Goal: Task Accomplishment & Management: Manage account settings

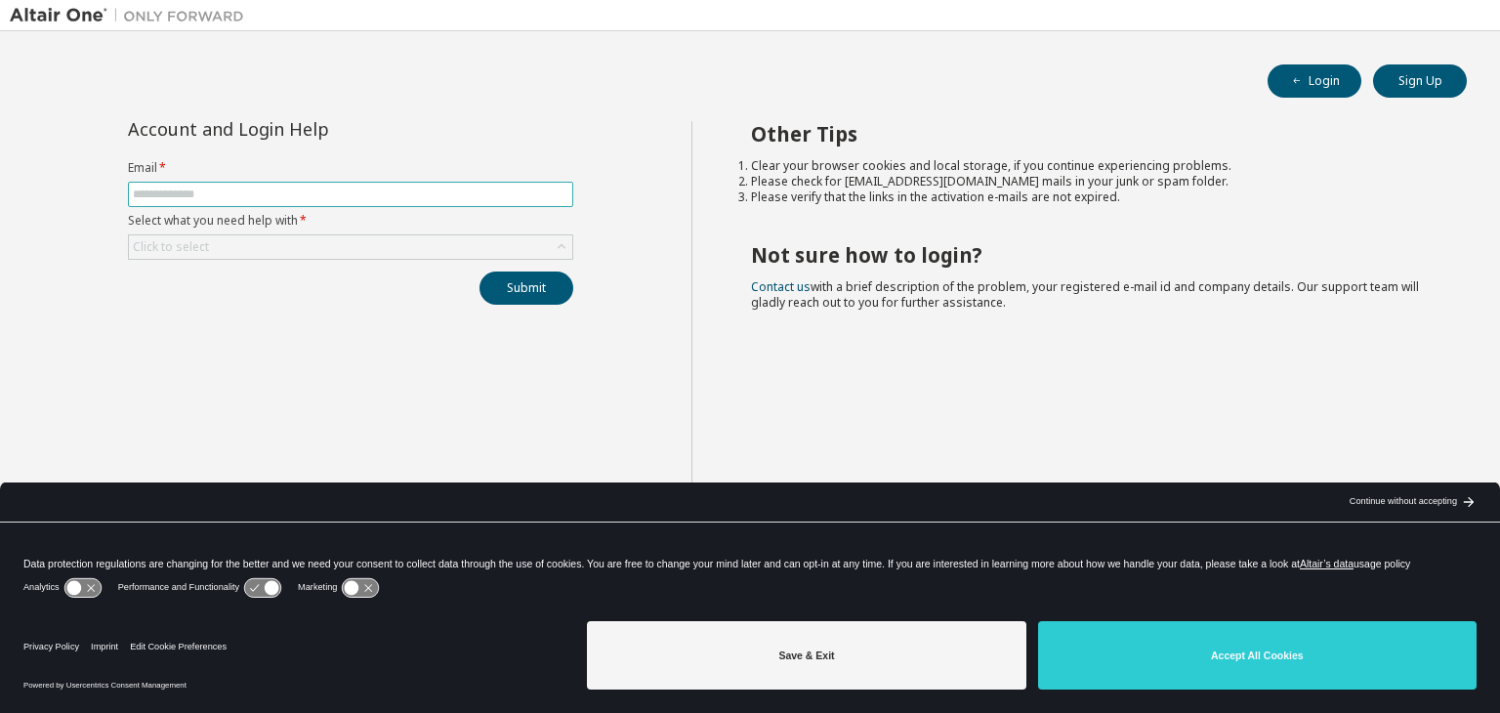
click at [319, 200] on span at bounding box center [350, 194] width 445 height 25
click at [319, 200] on input "text" at bounding box center [351, 195] width 436 height 16
type input "**********"
click at [394, 244] on div "Click to select" at bounding box center [350, 246] width 443 height 23
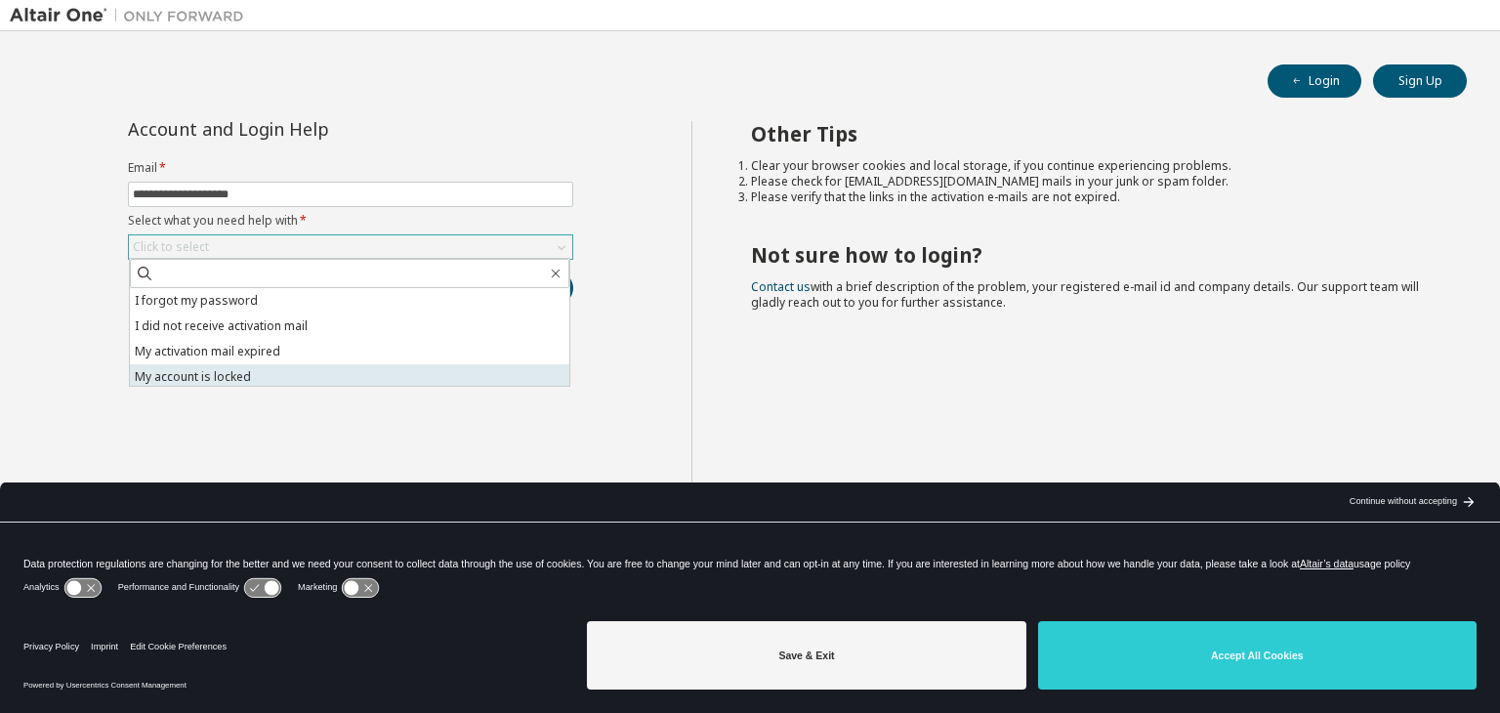
scroll to position [55, 0]
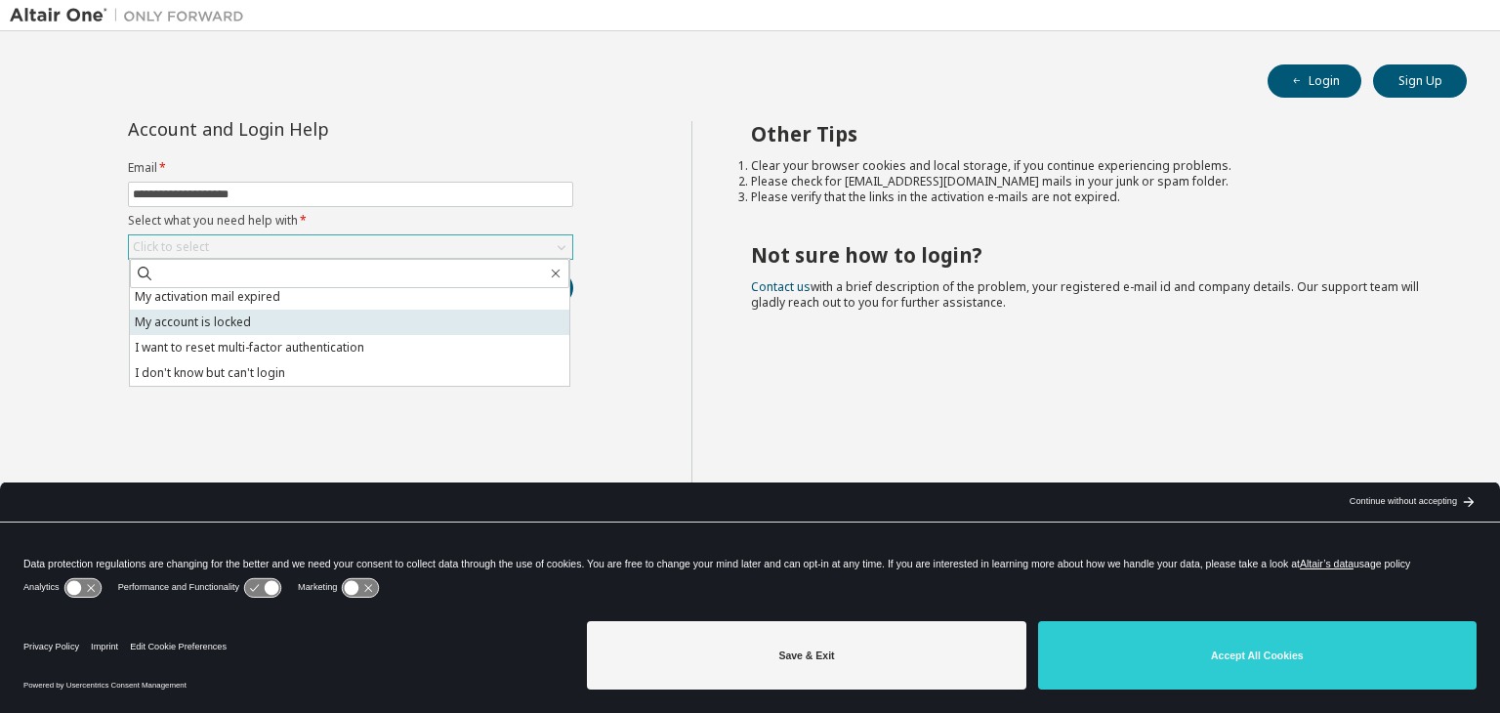
click at [379, 368] on li "I don't know but can't login" at bounding box center [349, 372] width 439 height 25
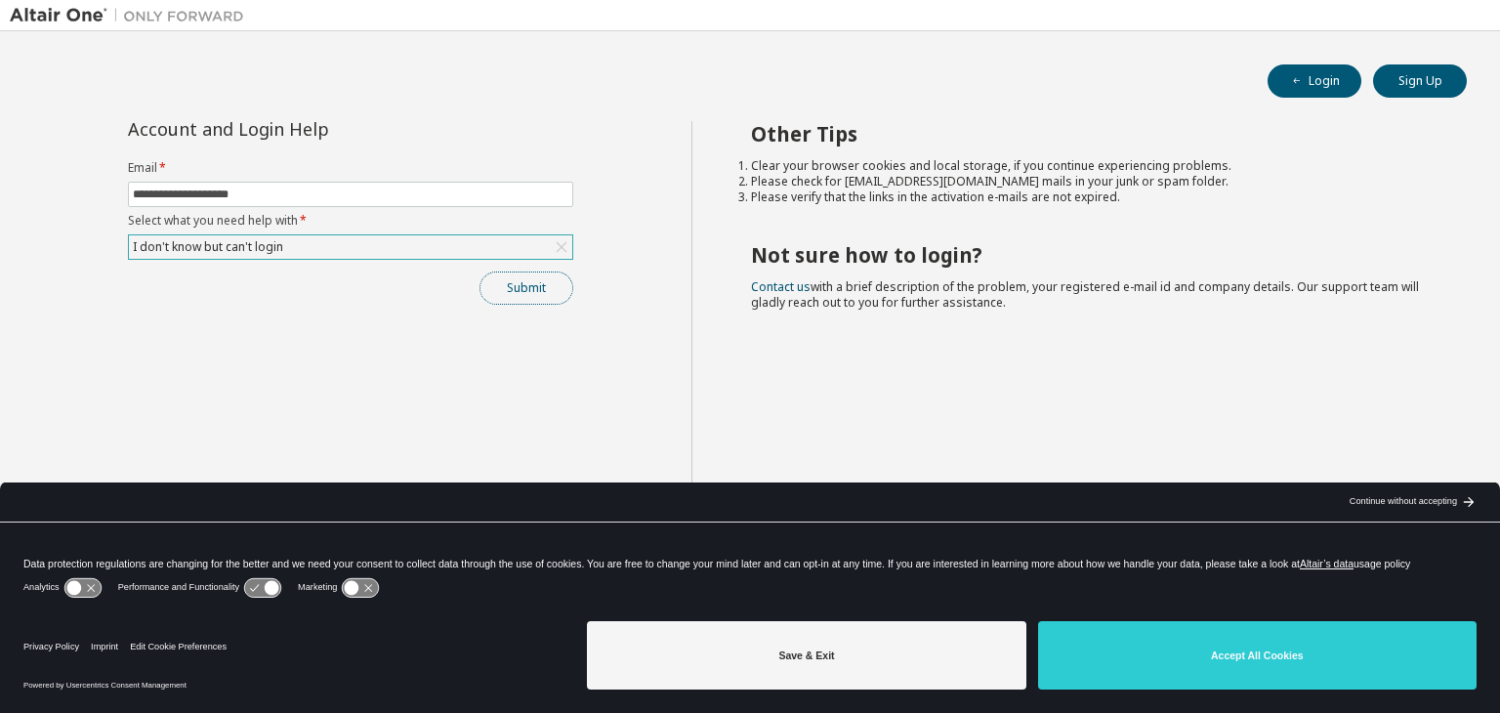
click at [550, 283] on button "Submit" at bounding box center [526, 287] width 94 height 33
click at [535, 288] on button "Submit" at bounding box center [526, 287] width 94 height 33
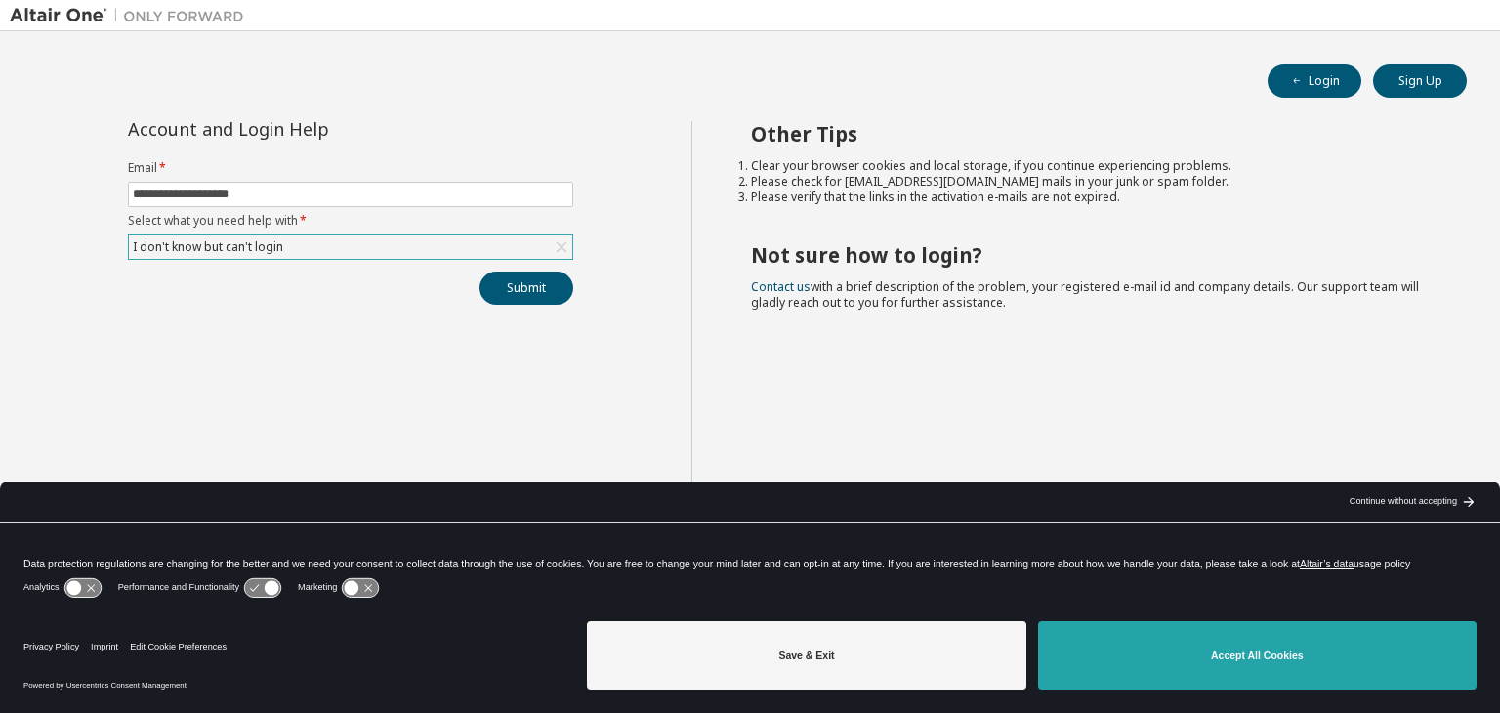
click at [1406, 672] on button "Accept All Cookies" at bounding box center [1257, 655] width 438 height 68
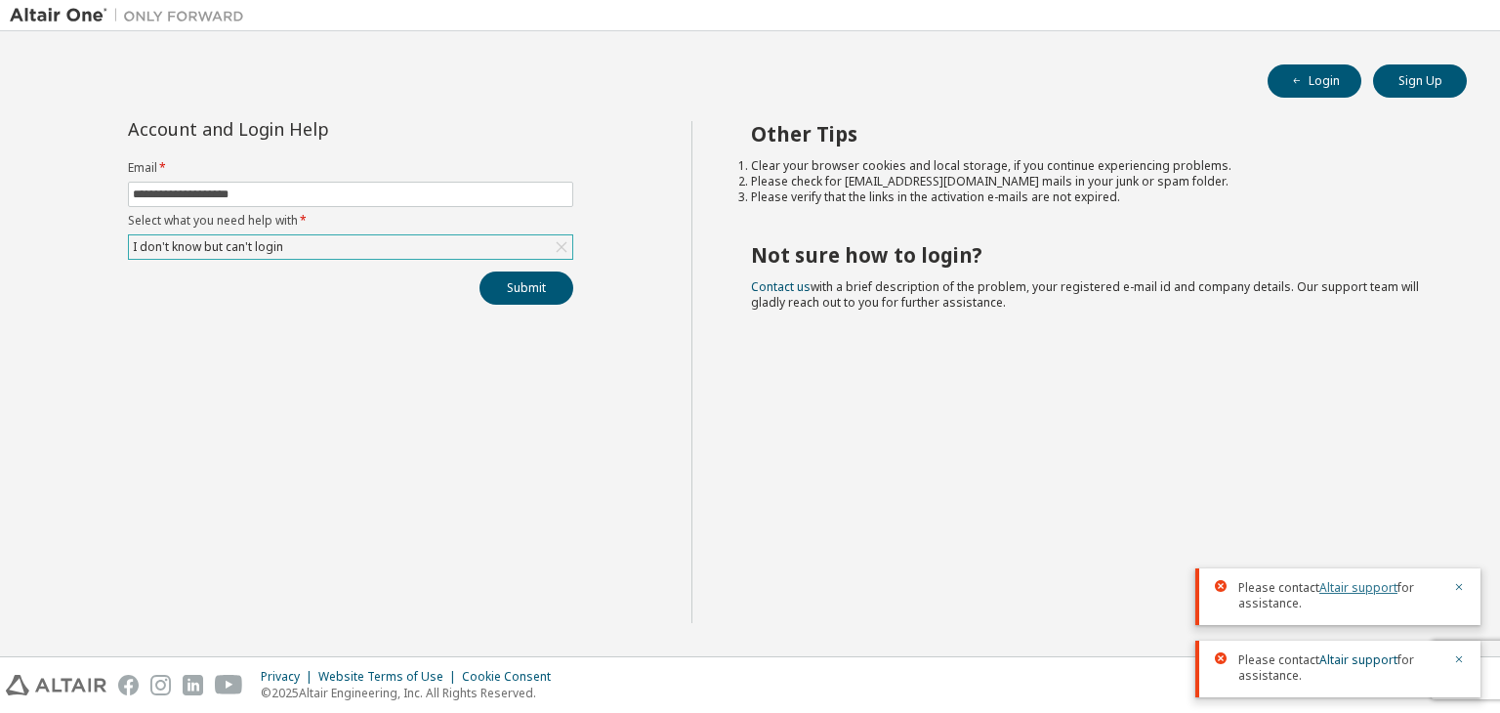
click at [1359, 587] on link "Altair support" at bounding box center [1358, 587] width 78 height 17
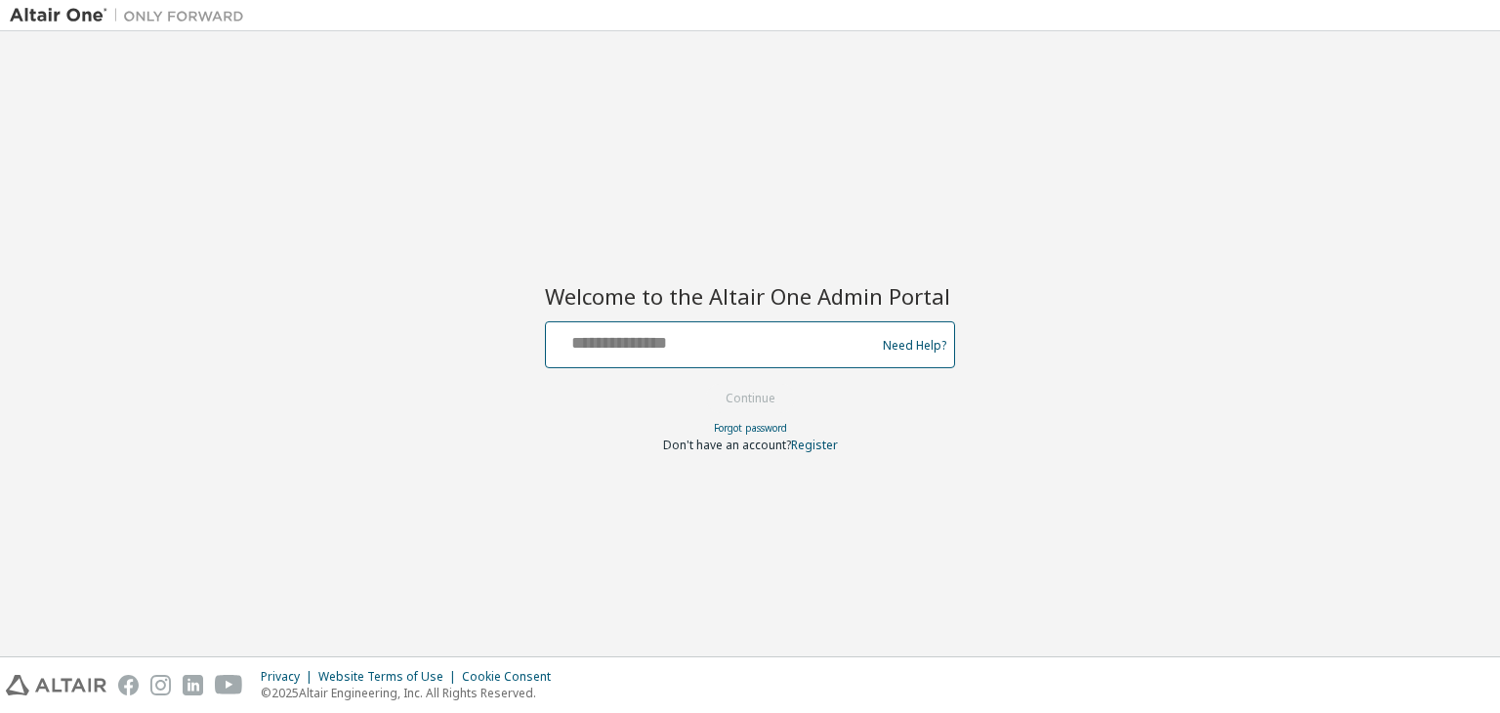
click at [678, 338] on input "text" at bounding box center [713, 340] width 319 height 28
type input "**********"
click at [764, 402] on button "Continue" at bounding box center [750, 398] width 91 height 29
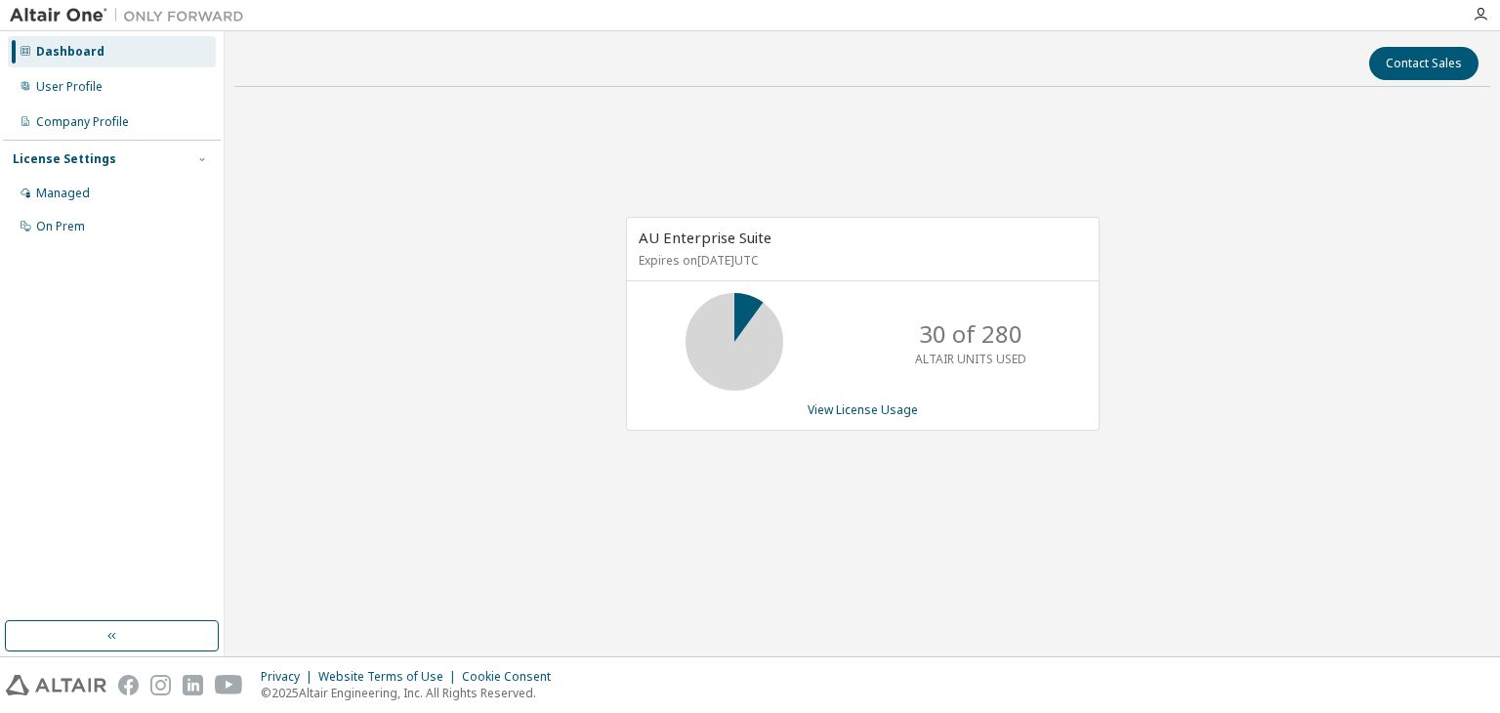
click at [1241, 376] on div "AU Enterprise Suite Expires on January 1, 2026 UTC 30 of 280 ALTAIR UNITS USED …" at bounding box center [862, 335] width 1256 height 464
drag, startPoint x: 901, startPoint y: 325, endPoint x: 1047, endPoint y: 332, distance: 145.7
click at [1047, 332] on div "30 of 280 ALTAIR UNITS USED" at bounding box center [970, 342] width 156 height 98
drag, startPoint x: 1022, startPoint y: 357, endPoint x: 905, endPoint y: 322, distance: 122.3
click at [905, 322] on div "30 of 280 ALTAIR UNITS USED" at bounding box center [970, 342] width 156 height 98
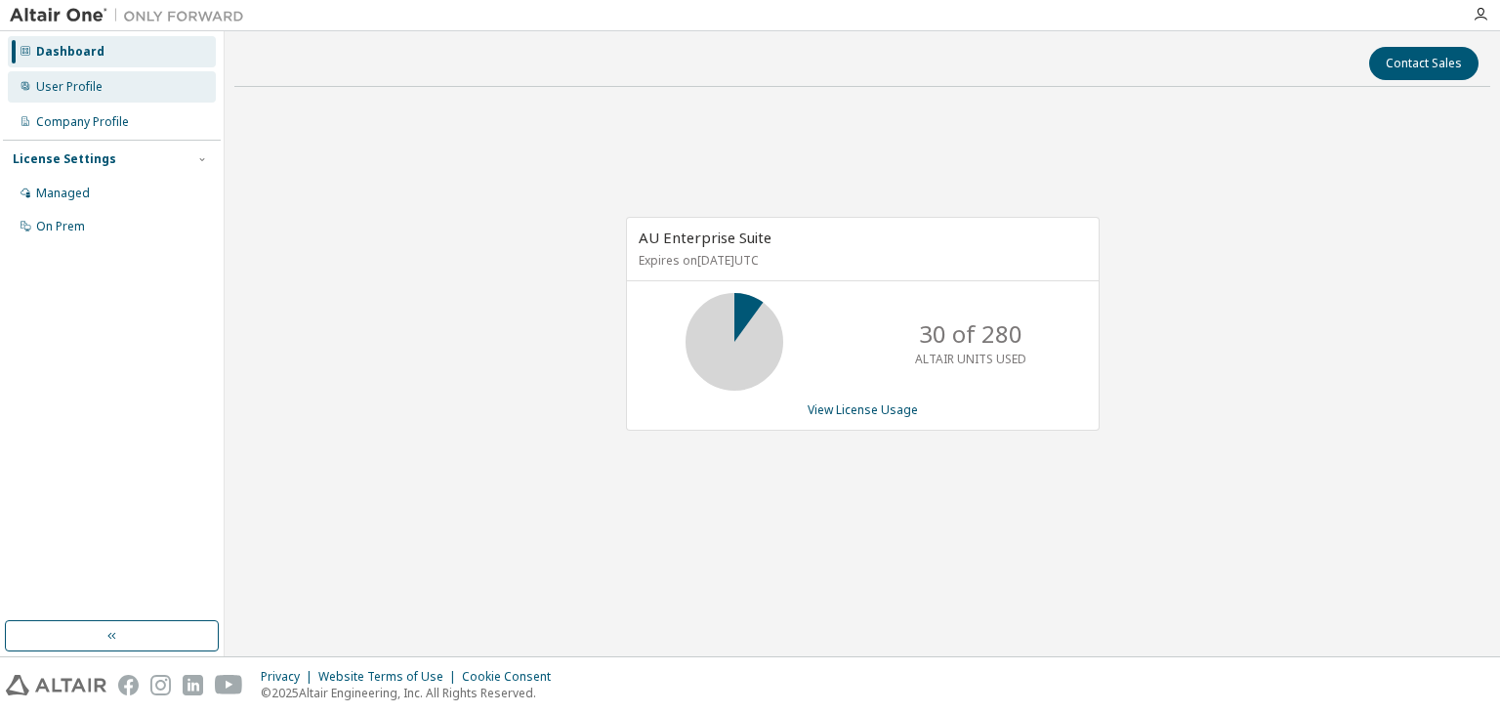
click at [86, 91] on div "User Profile" at bounding box center [69, 87] width 66 height 16
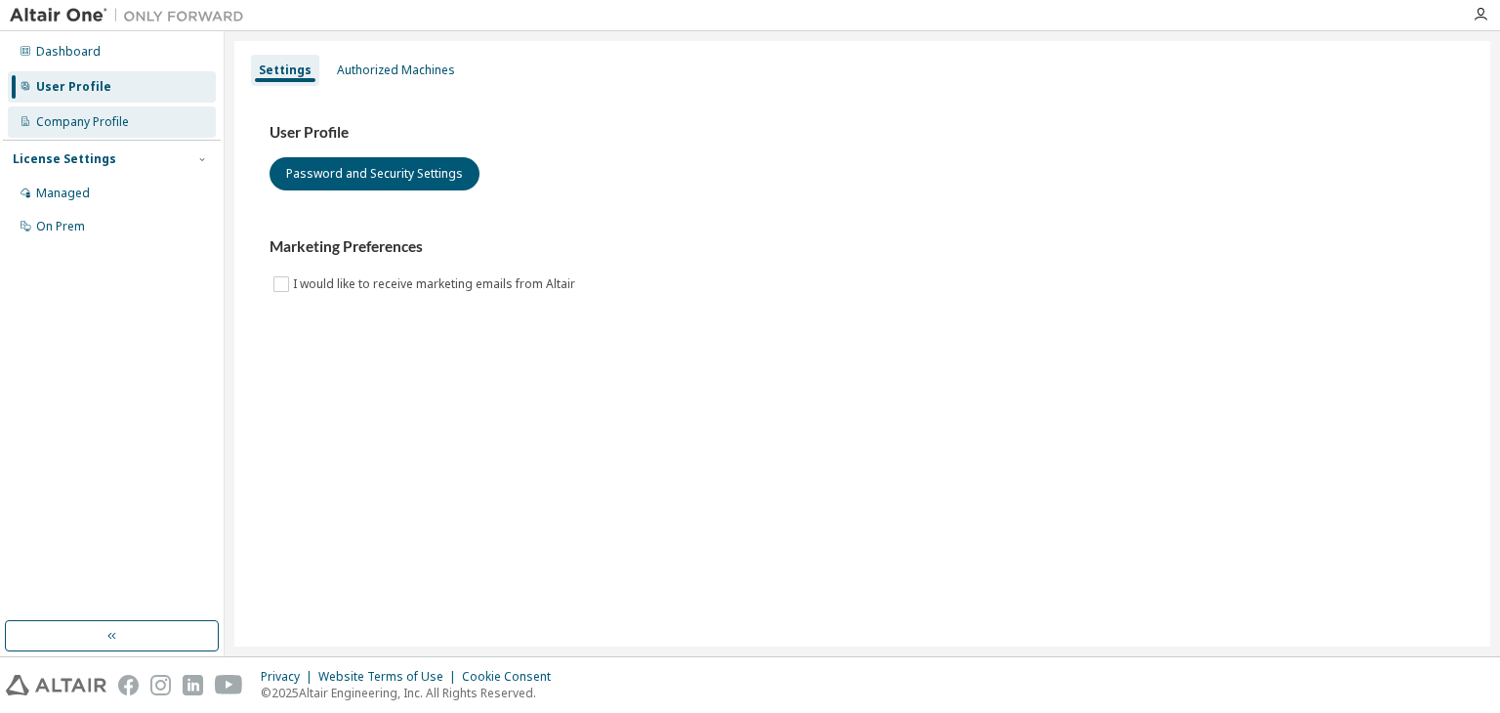
click at [96, 119] on div "Company Profile" at bounding box center [82, 122] width 93 height 16
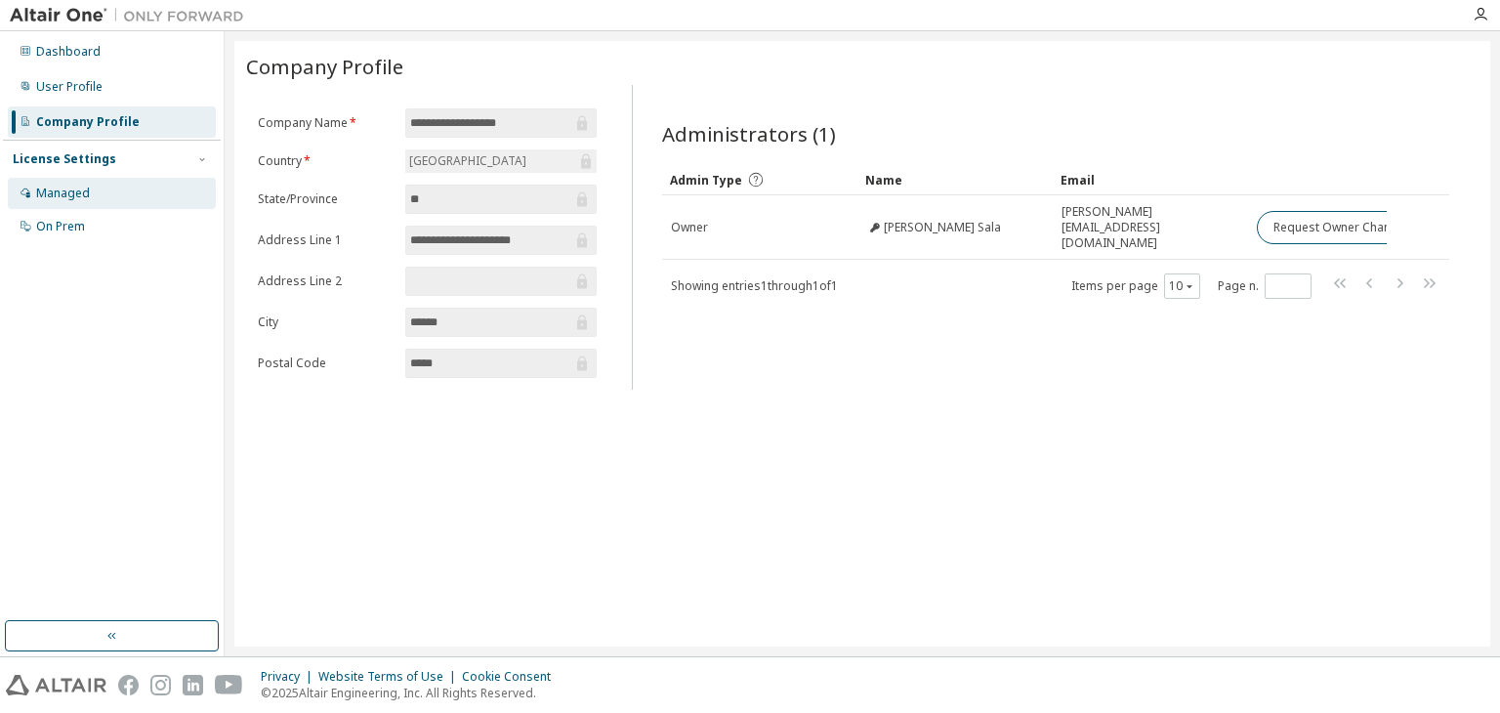
click at [80, 178] on div "Managed" at bounding box center [112, 193] width 208 height 31
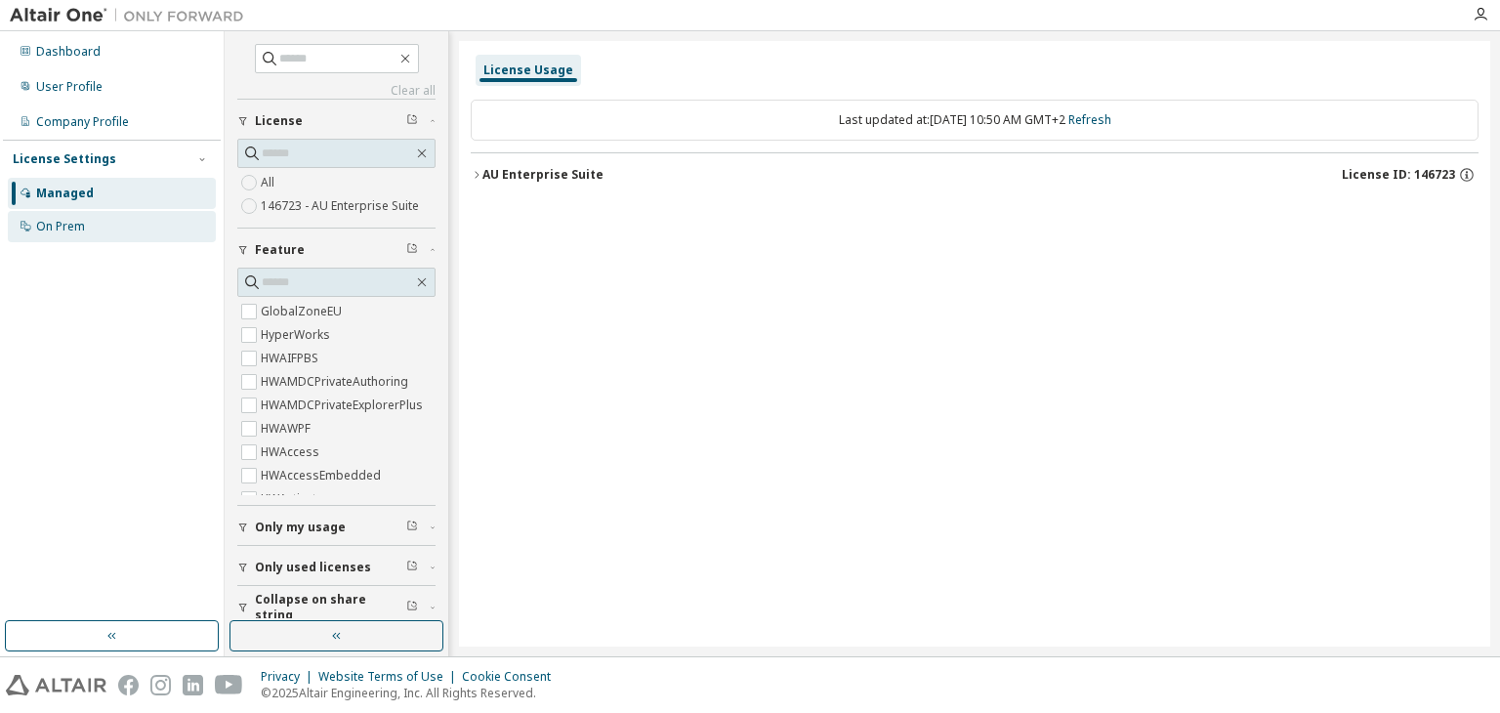
click at [82, 226] on div "On Prem" at bounding box center [60, 227] width 49 height 16
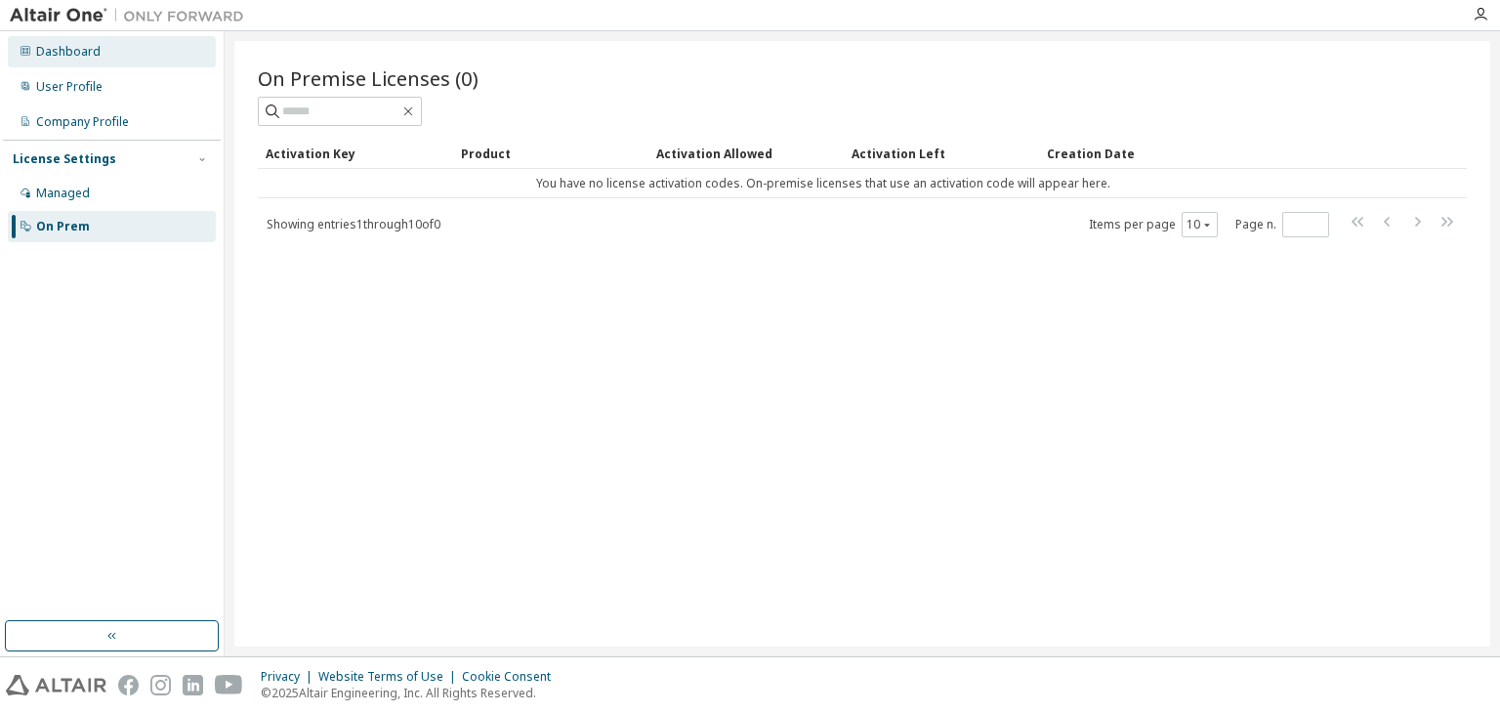
click at [95, 58] on div "Dashboard" at bounding box center [68, 52] width 64 height 16
